Goal: Information Seeking & Learning: Learn about a topic

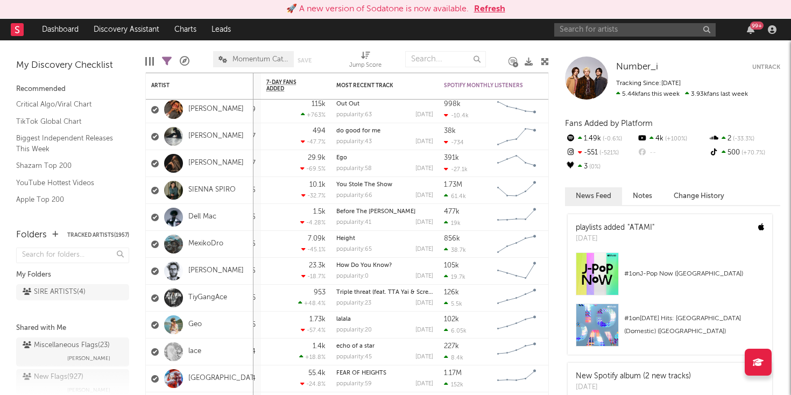
click at [490, 9] on button "Refresh" at bounding box center [489, 9] width 31 height 13
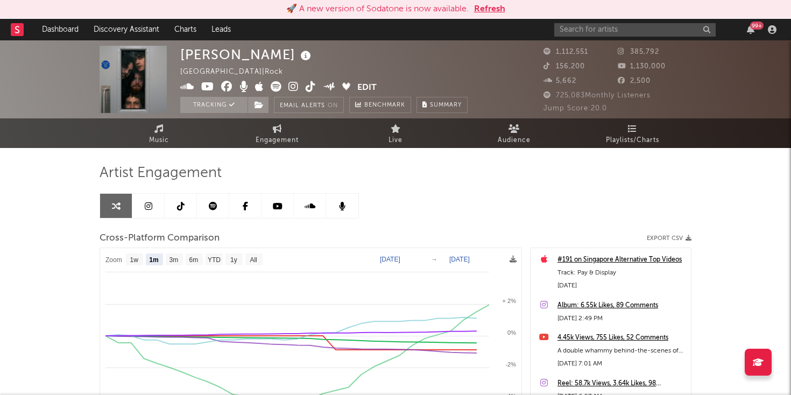
select select "1m"
click at [487, 6] on button "Refresh" at bounding box center [489, 9] width 31 height 13
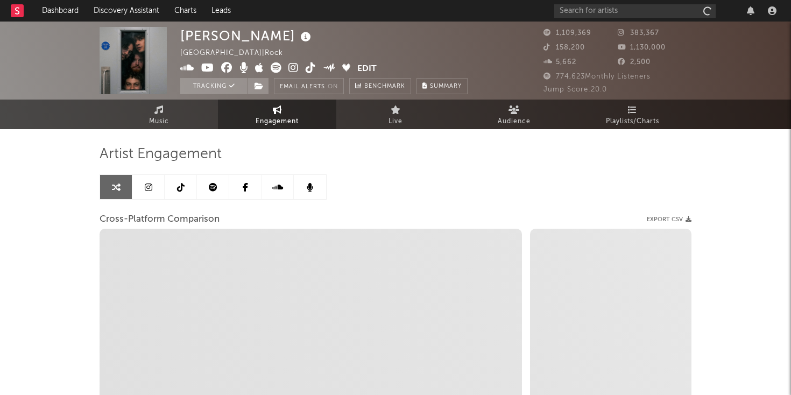
select select "1m"
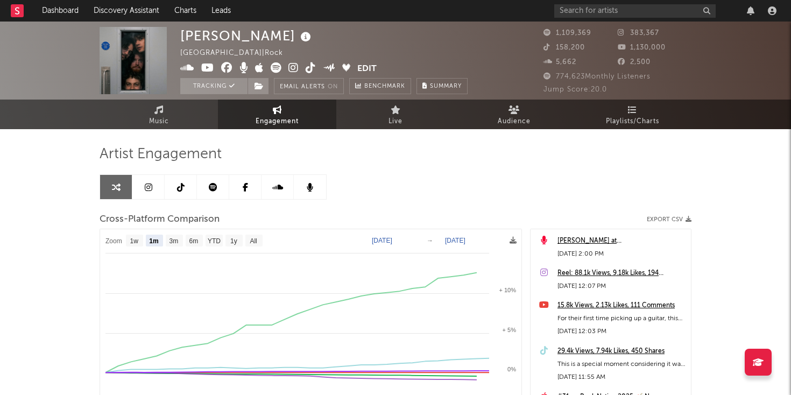
click at [215, 185] on icon at bounding box center [213, 187] width 9 height 9
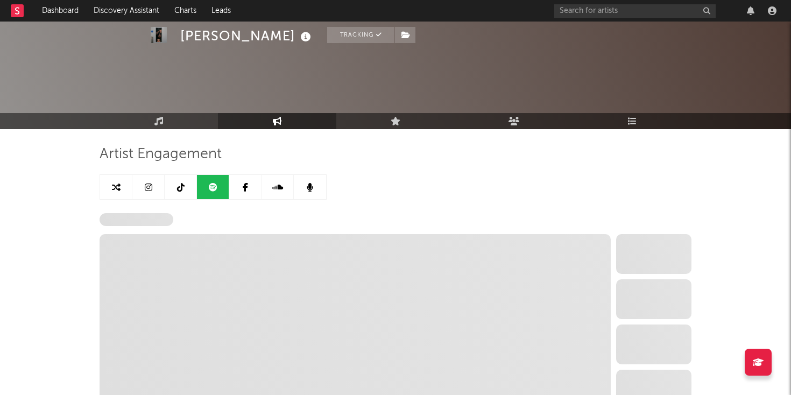
scroll to position [93, 0]
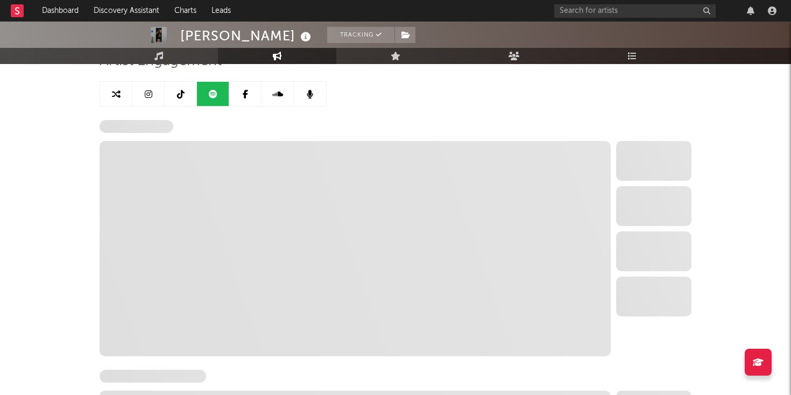
select select "6m"
select select "1w"
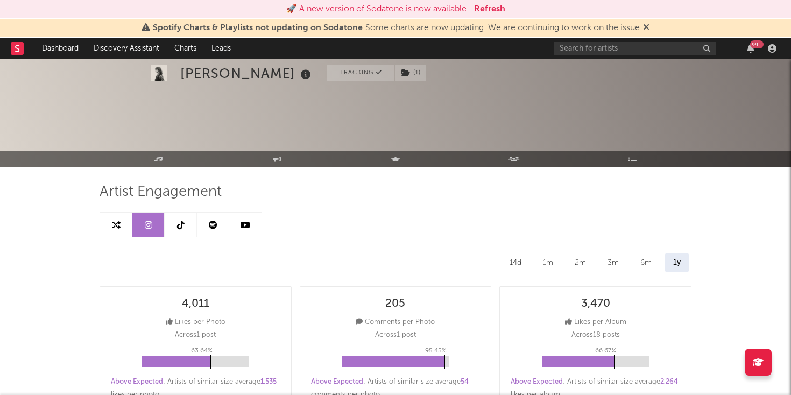
select select "6m"
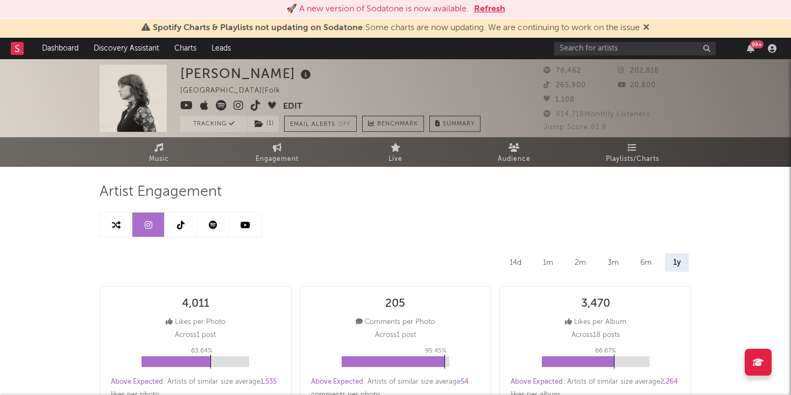
click at [485, 9] on button "Refresh" at bounding box center [489, 9] width 31 height 13
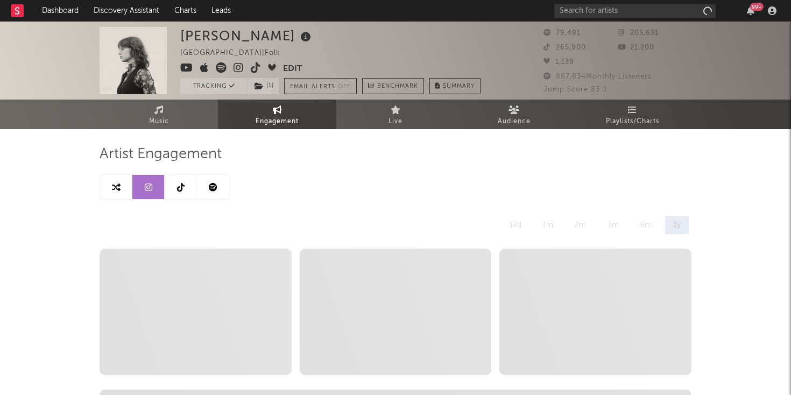
select select "6m"
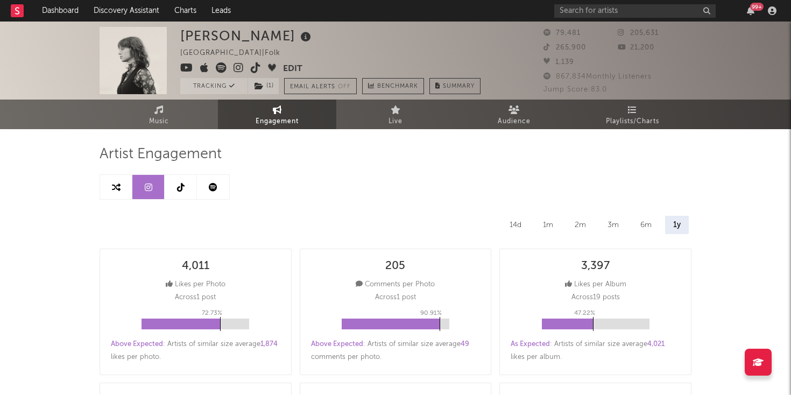
click at [207, 189] on link at bounding box center [213, 187] width 32 height 24
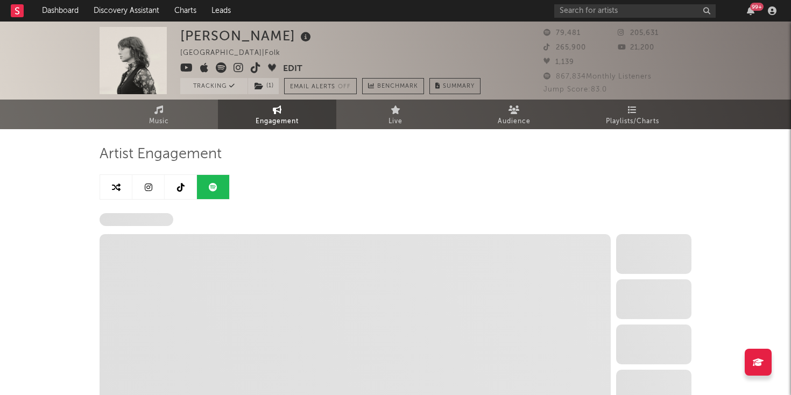
select select "6m"
select select "1w"
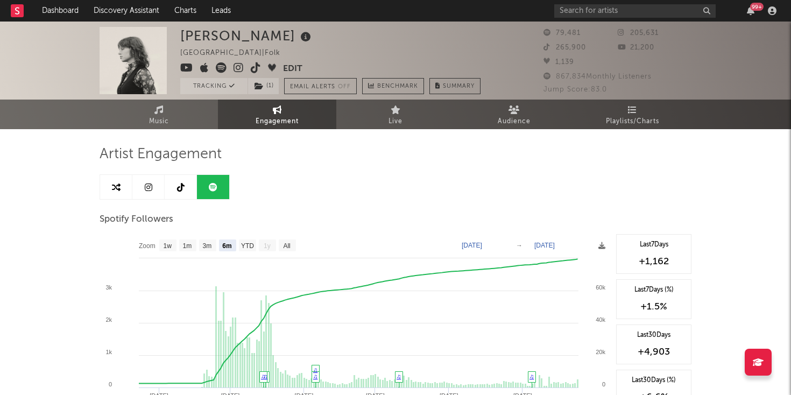
click at [133, 180] on link at bounding box center [148, 187] width 32 height 24
select select "6m"
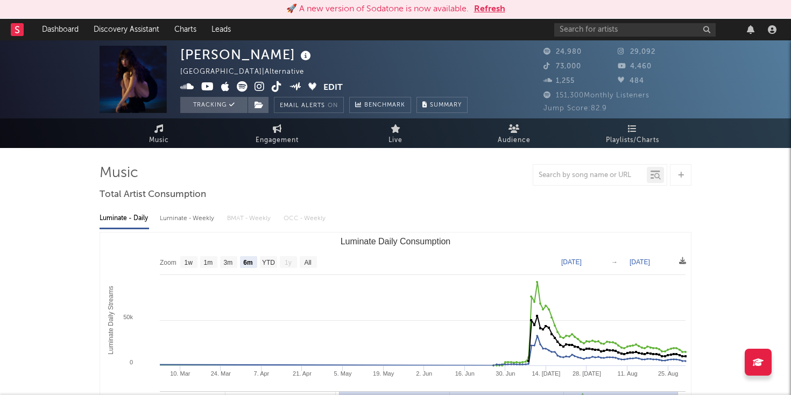
select select "6m"
click at [485, 11] on button "Refresh" at bounding box center [489, 9] width 31 height 13
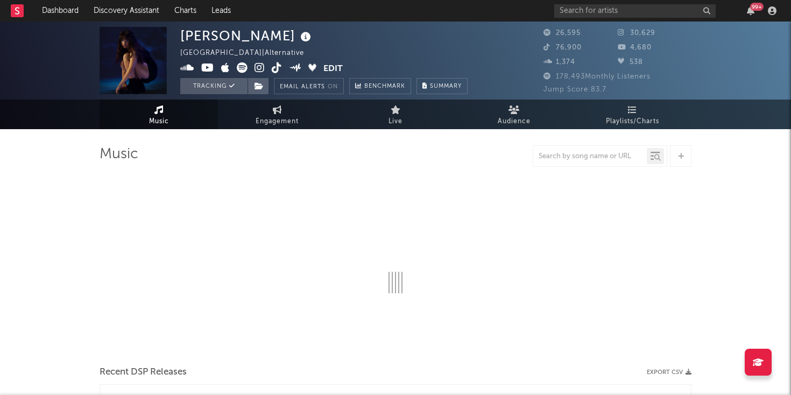
select select "6m"
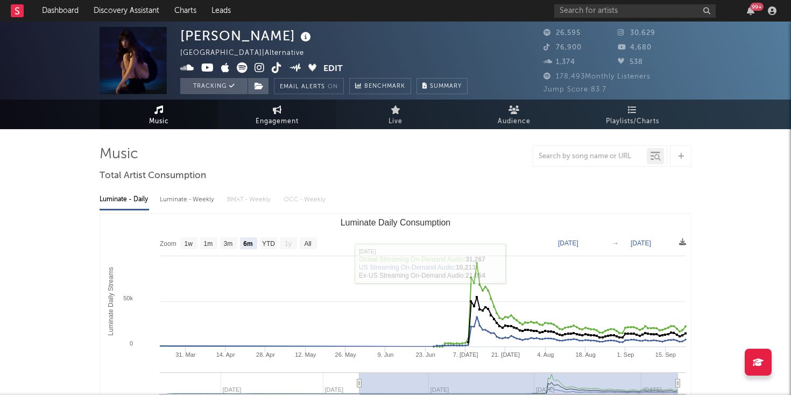
click at [275, 118] on span "Engagement" at bounding box center [277, 121] width 43 height 13
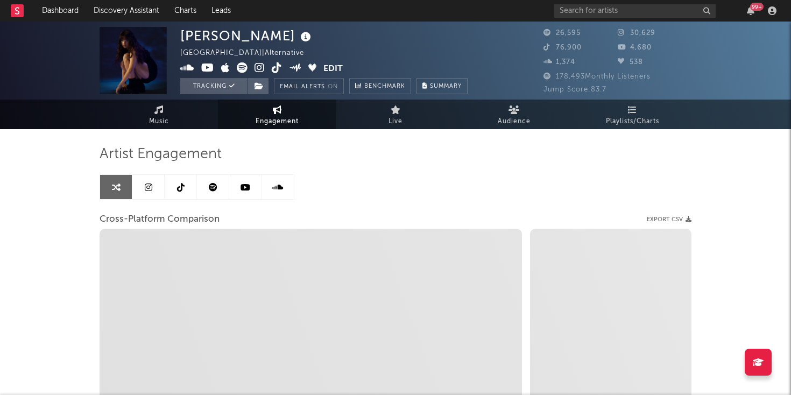
select select "1w"
select select "1m"
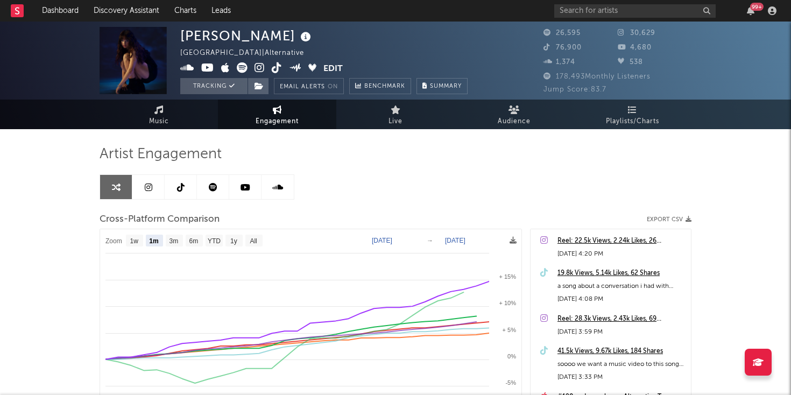
click at [207, 189] on link at bounding box center [213, 187] width 32 height 24
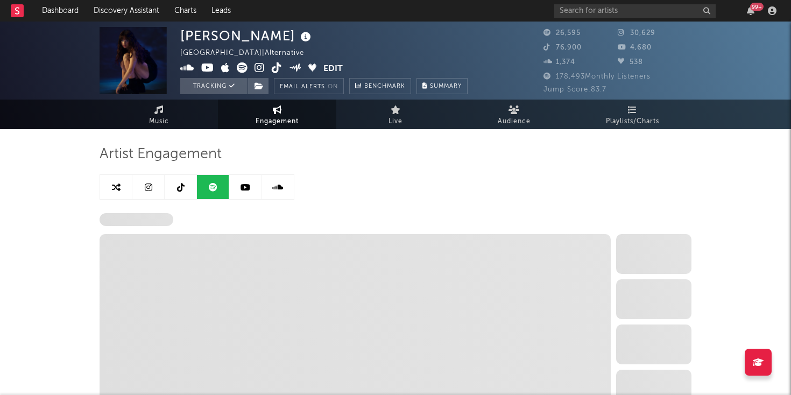
select select "6m"
select select "1w"
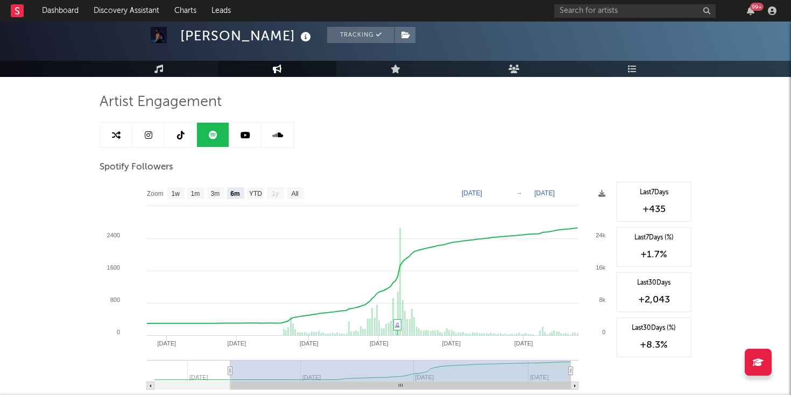
scroll to position [53, 0]
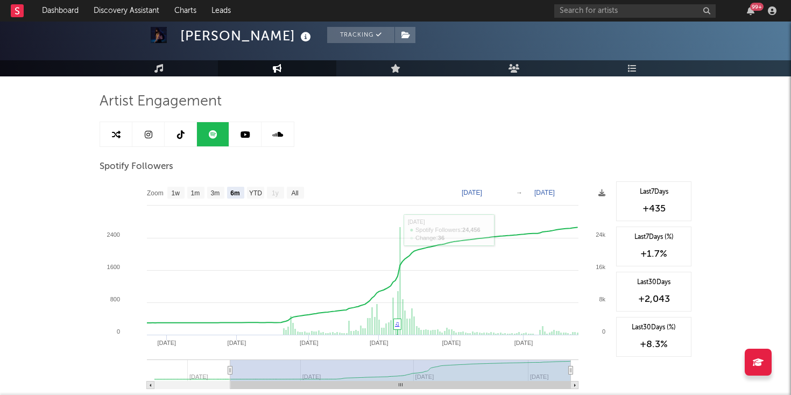
click at [145, 125] on link at bounding box center [148, 134] width 32 height 24
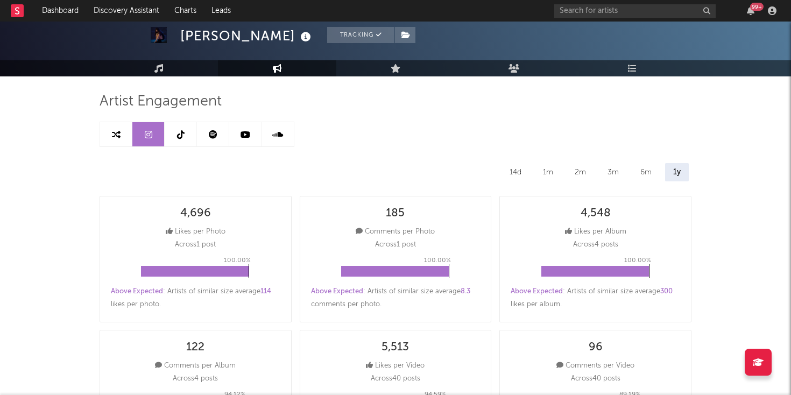
select select "6m"
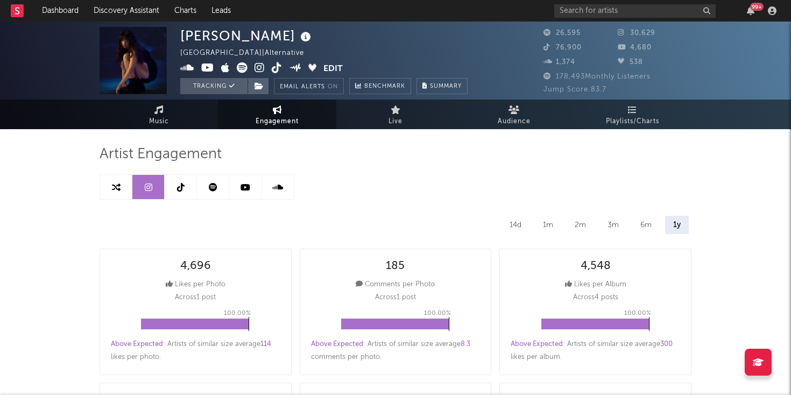
click at [112, 183] on icon at bounding box center [116, 187] width 9 height 9
select select "1m"
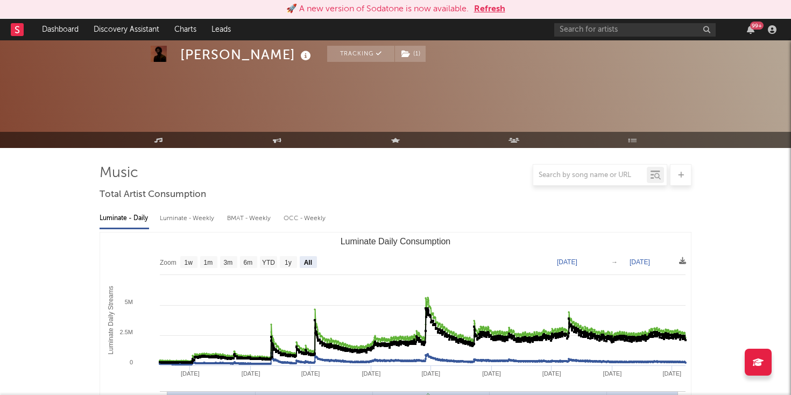
select select "All"
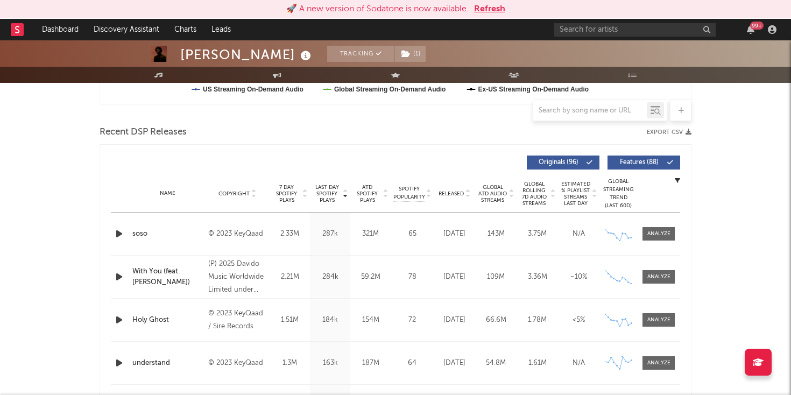
click at [489, 8] on button "Refresh" at bounding box center [489, 9] width 31 height 13
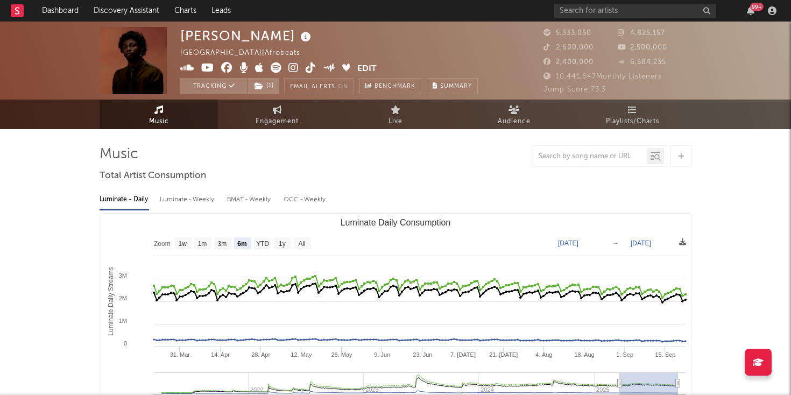
click at [291, 67] on icon at bounding box center [293, 67] width 10 height 11
click at [301, 243] on text "All" at bounding box center [301, 244] width 7 height 8
select select "All"
type input "2021-03-31"
